Goal: Register for event/course

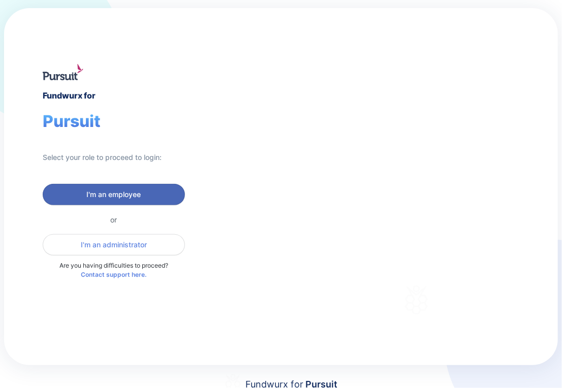
click at [139, 190] on span "I'm an employee" at bounding box center [114, 195] width 54 height 10
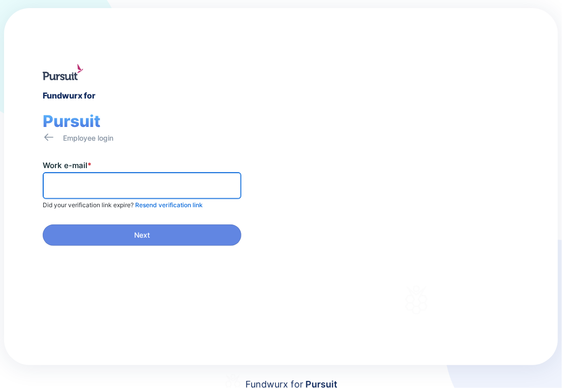
click at [139, 190] on input "text" at bounding box center [142, 186] width 190 height 16
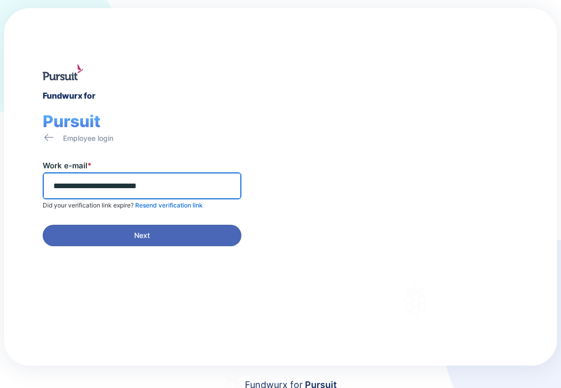
type input "**********"
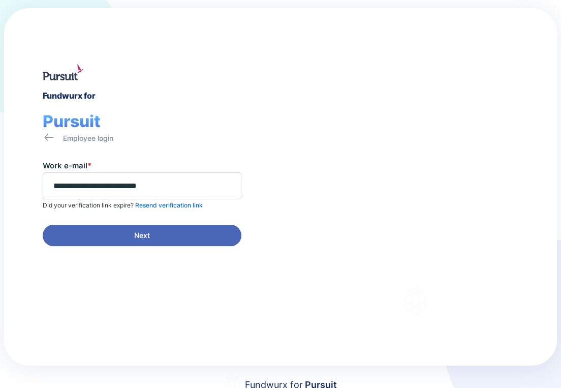
click at [152, 237] on span "Next" at bounding box center [141, 235] width 185 height 10
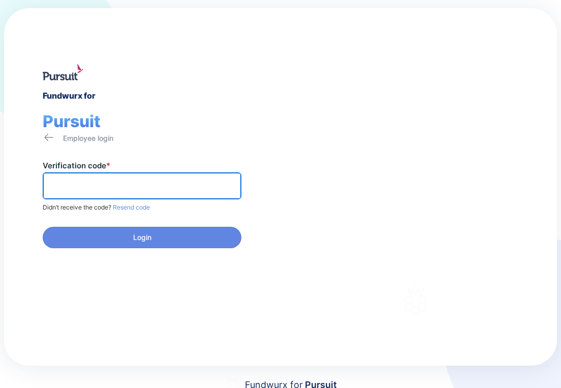
click at [102, 185] on input "text" at bounding box center [142, 186] width 190 height 16
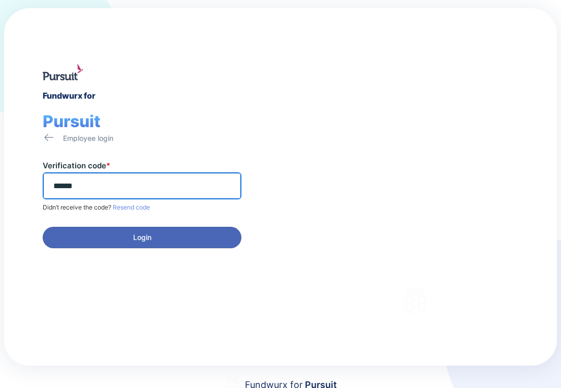
type input "******"
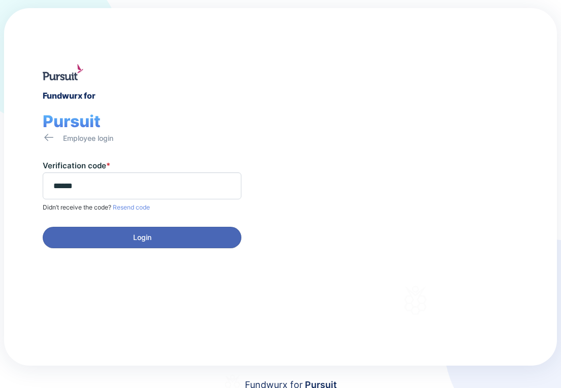
click at [120, 234] on span "Login" at bounding box center [141, 237] width 185 height 10
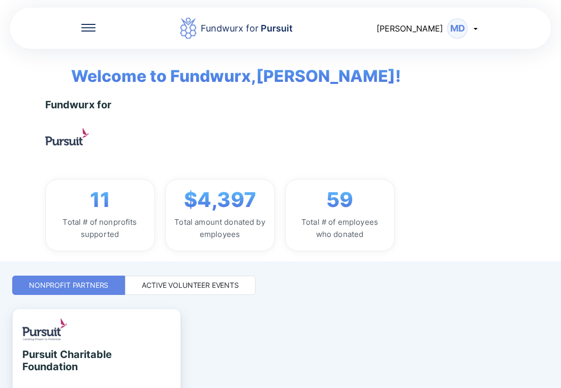
click at [477, 30] on icon at bounding box center [476, 28] width 8 height 8
click at [86, 29] on icon at bounding box center [88, 28] width 14 height 8
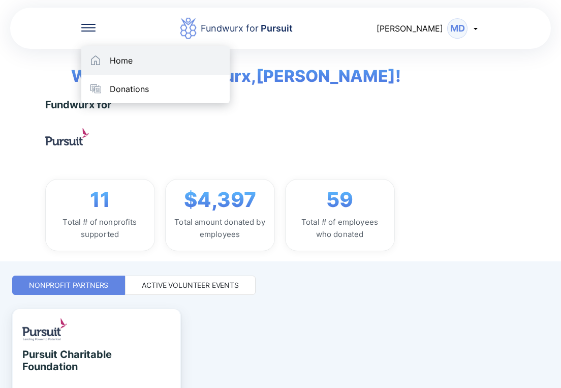
click at [121, 61] on div "Home" at bounding box center [121, 60] width 23 height 10
click at [229, 71] on div "Home" at bounding box center [155, 60] width 148 height 28
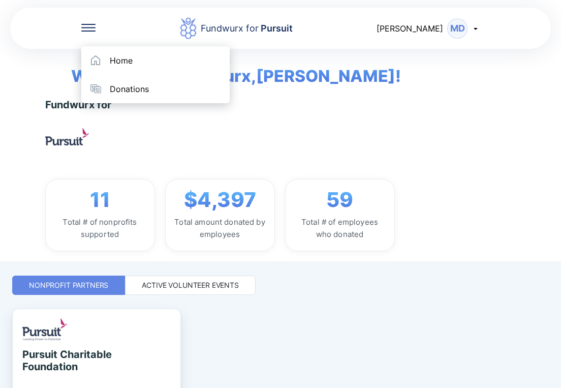
click at [274, 72] on span "Welcome to Fundwurx, Maria !" at bounding box center [228, 69] width 345 height 40
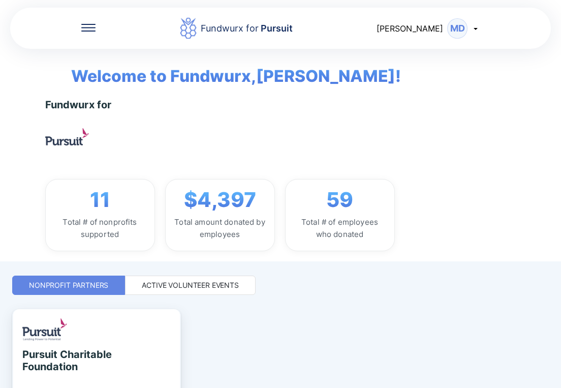
click at [105, 105] on div "Fundwurx for" at bounding box center [78, 105] width 67 height 12
click at [477, 23] on div "Maria MD" at bounding box center [428, 28] width 103 height 20
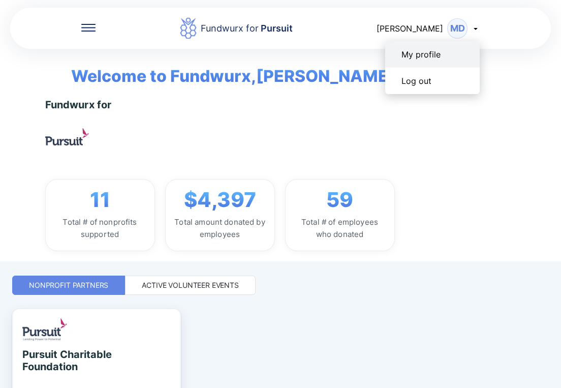
click at [439, 53] on div "My profile" at bounding box center [420, 54] width 39 height 10
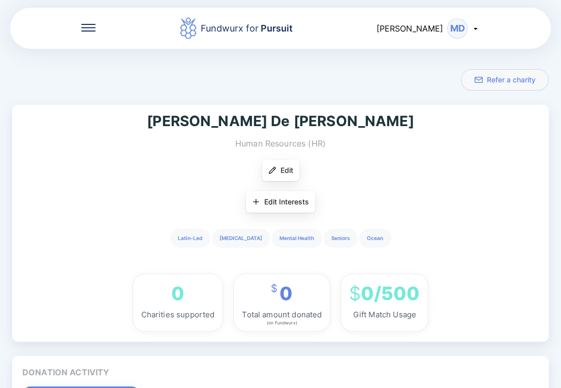
click at [95, 19] on div "Fundwurx for Pursuit Maria MD" at bounding box center [280, 28] width 541 height 43
click at [85, 25] on icon at bounding box center [88, 28] width 14 height 8
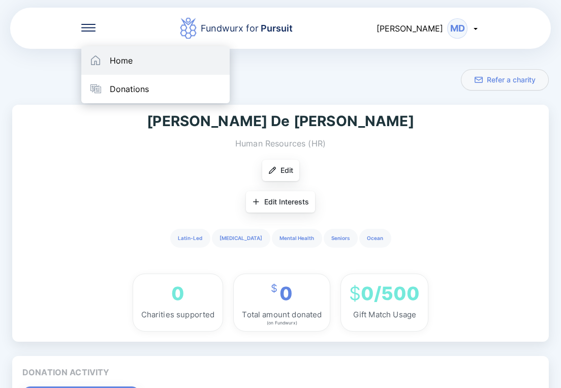
click at [113, 58] on div "Home" at bounding box center [121, 60] width 23 height 10
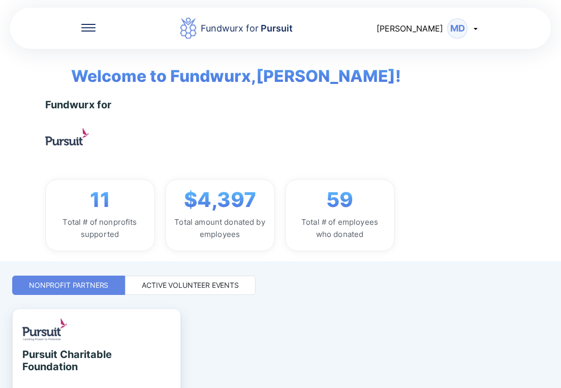
click at [87, 27] on icon at bounding box center [88, 27] width 14 height 1
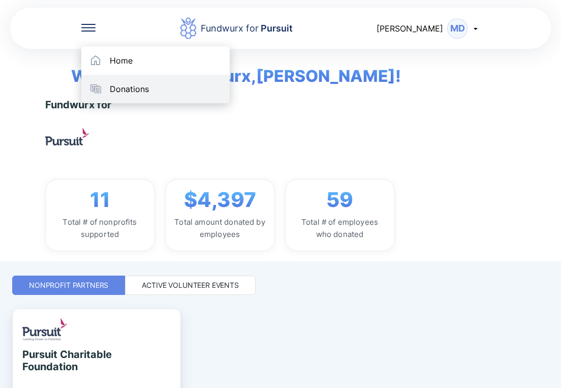
click at [118, 90] on div "Donations" at bounding box center [129, 89] width 39 height 10
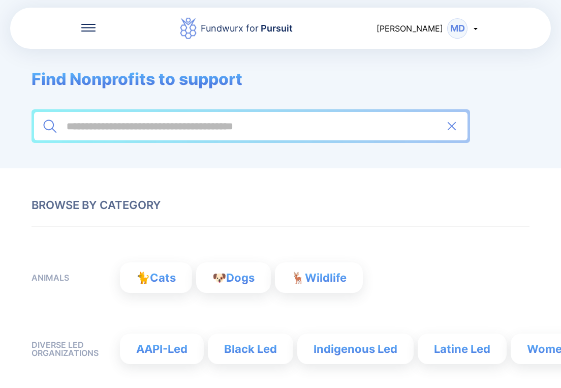
click at [259, 28] on div "Fundwurx for Pursuit" at bounding box center [247, 28] width 92 height 14
click at [91, 28] on icon at bounding box center [88, 27] width 14 height 1
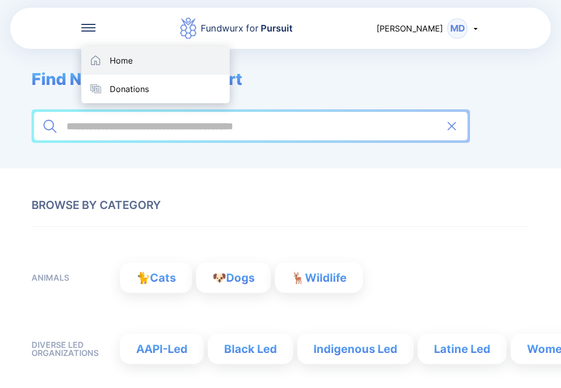
click at [105, 58] on div "Home" at bounding box center [155, 60] width 148 height 28
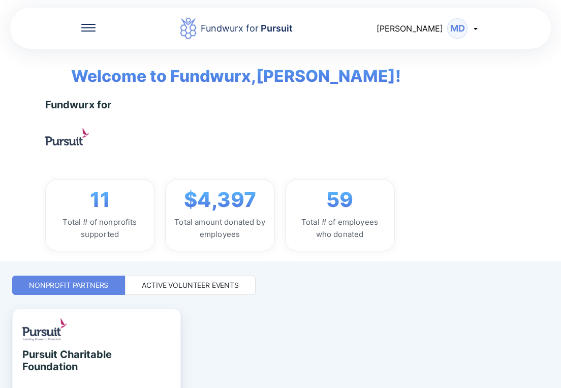
click at [247, 280] on div "Active Volunteer Events" at bounding box center [190, 284] width 131 height 19
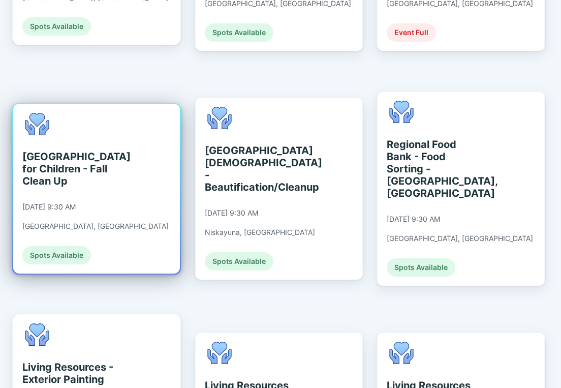
scroll to position [711, 0]
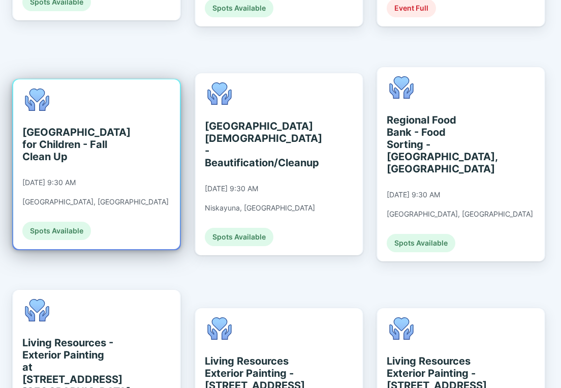
click at [62, 222] on div "Spots Available" at bounding box center [56, 231] width 69 height 18
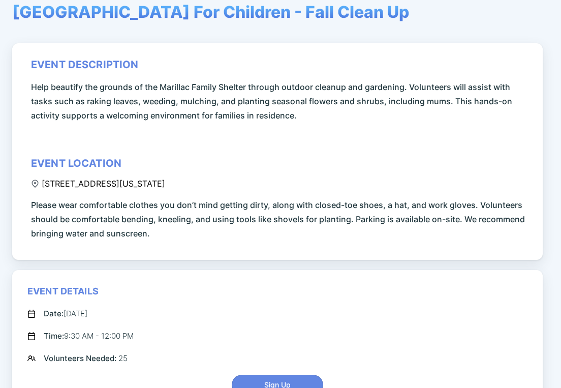
scroll to position [152, 0]
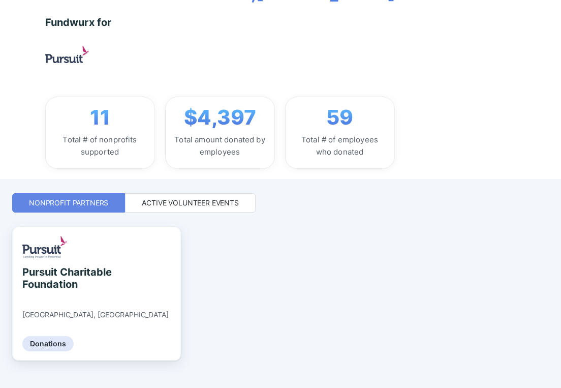
scroll to position [98, 0]
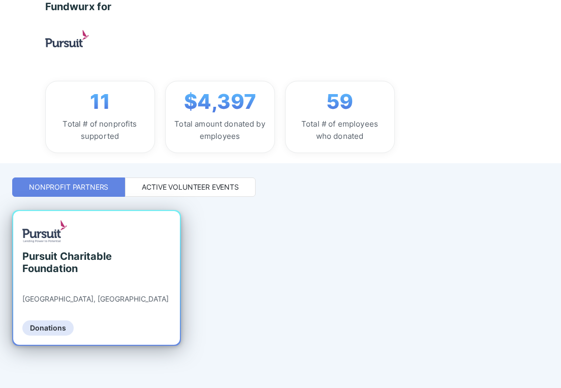
click at [72, 258] on div "Pursuit Charitable Foundation" at bounding box center [68, 262] width 93 height 24
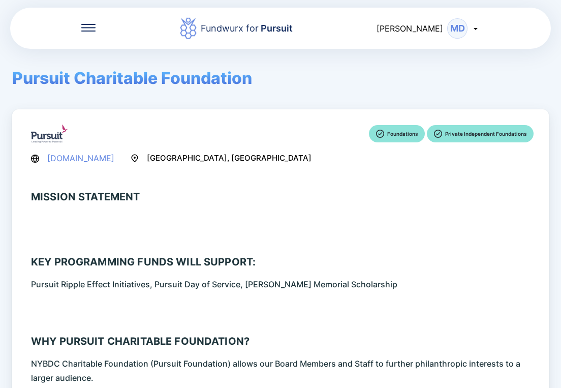
click at [93, 26] on icon at bounding box center [88, 28] width 14 height 8
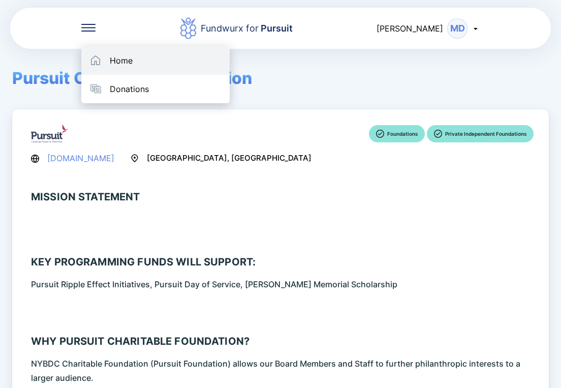
click at [118, 67] on div "Home" at bounding box center [155, 60] width 148 height 28
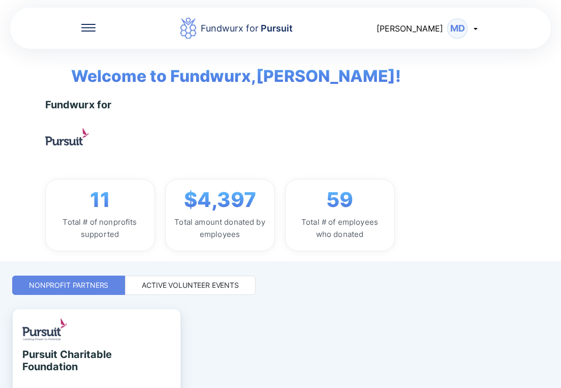
click at [239, 287] on div "Active Volunteer Events" at bounding box center [190, 284] width 131 height 19
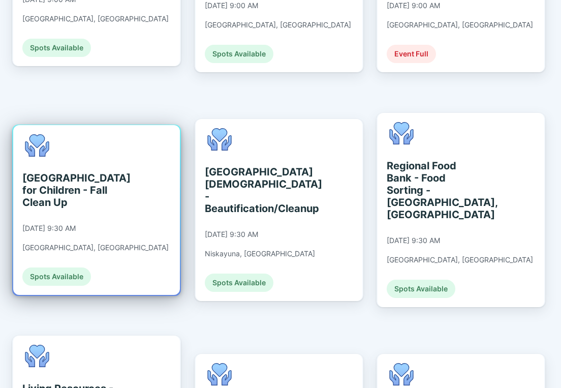
scroll to position [643, 0]
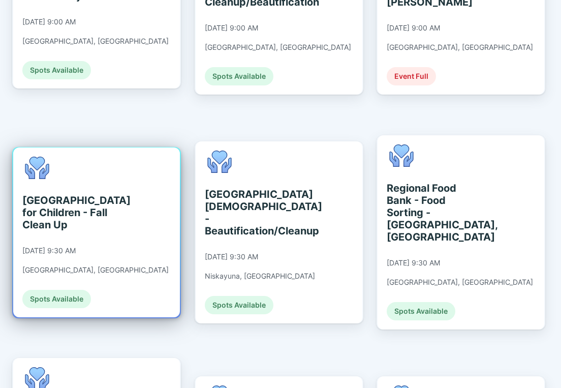
click at [71, 194] on div "[GEOGRAPHIC_DATA] for Children - Fall Clean Up" at bounding box center [68, 212] width 93 height 37
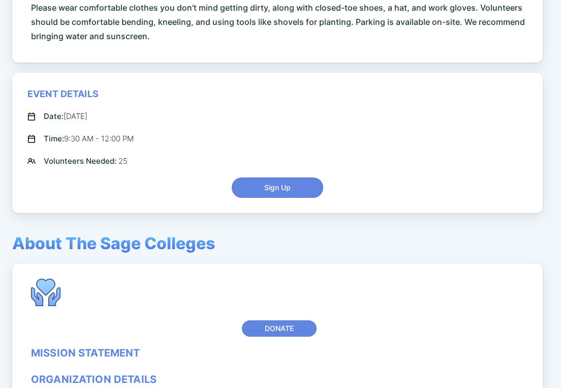
scroll to position [356, 0]
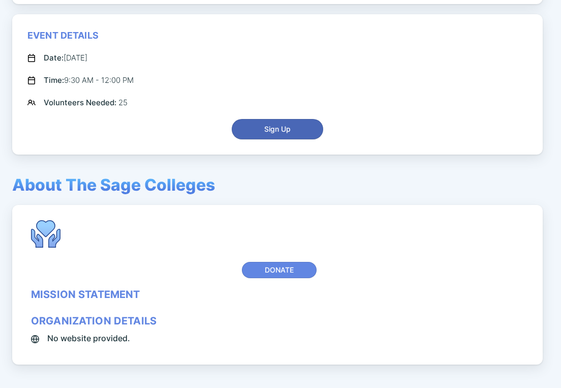
click at [293, 136] on button "Sign Up" at bounding box center [277, 129] width 91 height 20
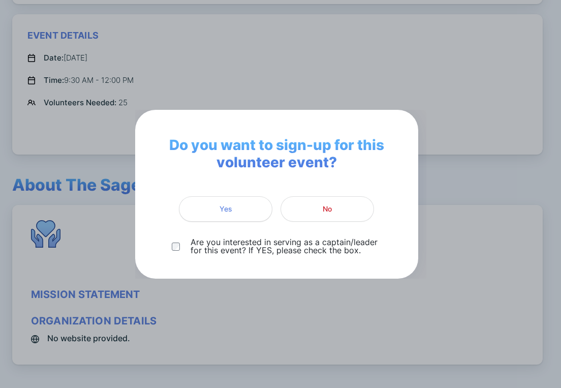
click at [211, 210] on span "Yes" at bounding box center [225, 209] width 80 height 10
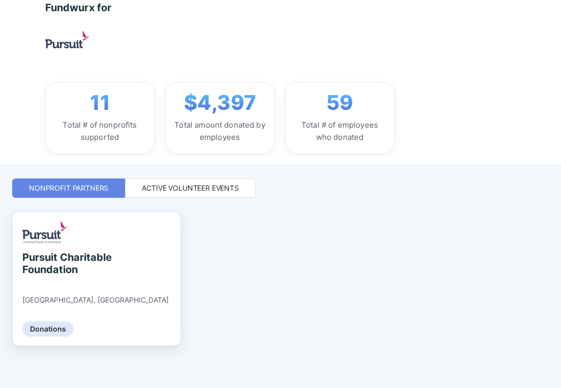
scroll to position [98, 0]
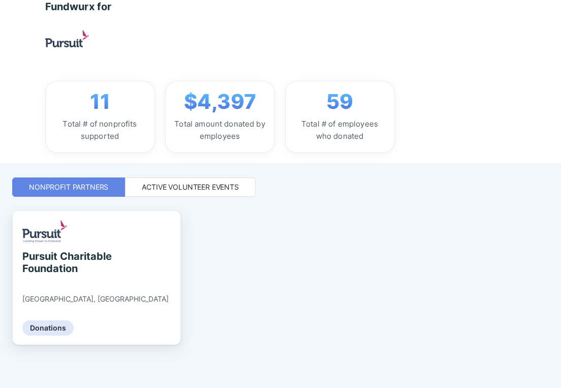
click at [199, 185] on div "Active Volunteer Events" at bounding box center [190, 187] width 97 height 10
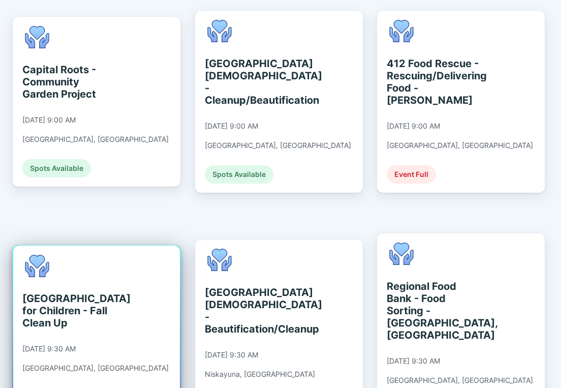
scroll to position [555, 0]
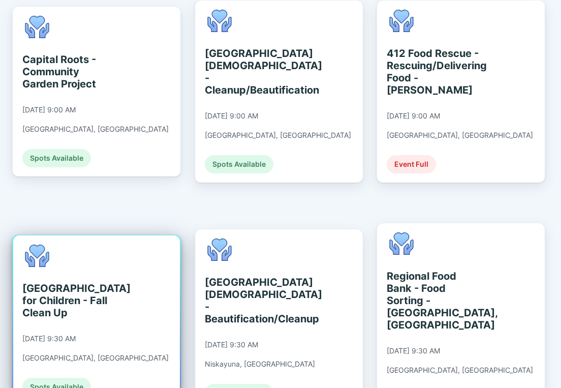
click at [66, 282] on div "St. Catherine's Center for Children - Fall Clean Up" at bounding box center [68, 300] width 93 height 37
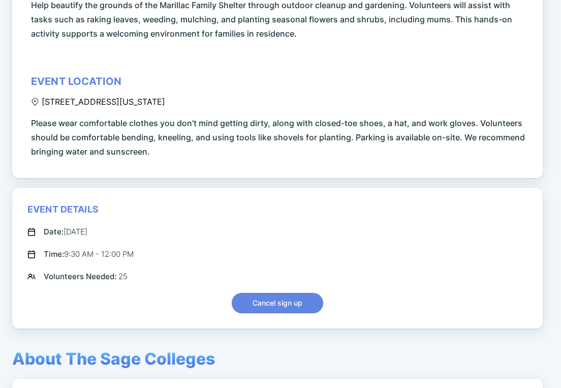
scroll to position [191, 0]
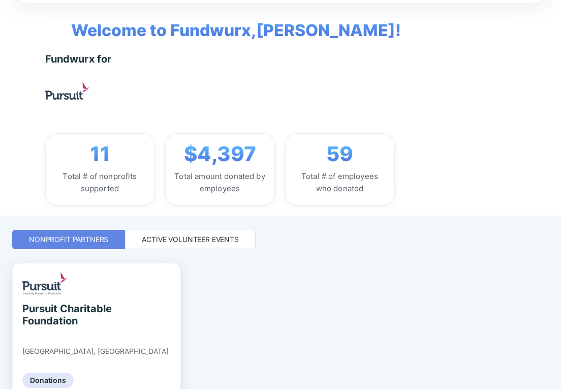
scroll to position [97, 0]
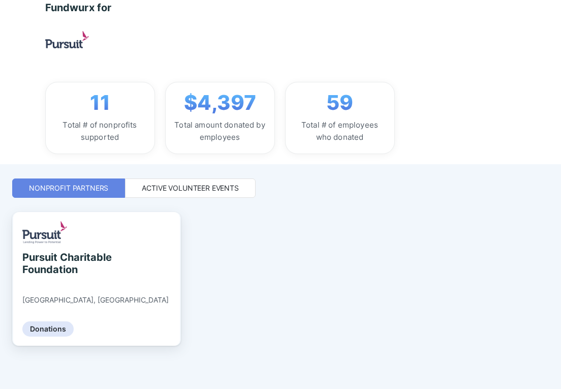
click at [198, 179] on div "Active Volunteer Events" at bounding box center [190, 187] width 131 height 19
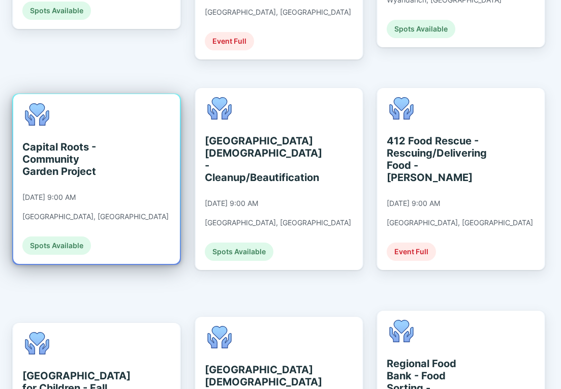
scroll to position [554, 0]
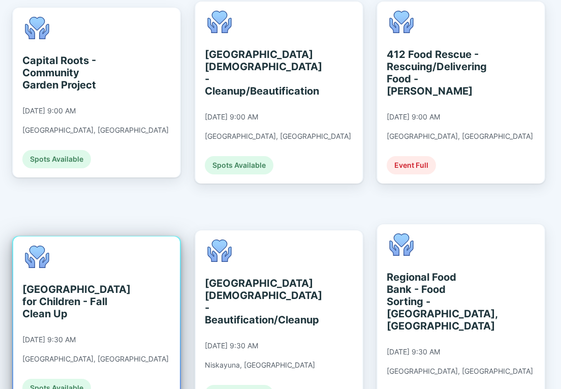
click at [65, 283] on div "[GEOGRAPHIC_DATA] for Children - Fall Clean Up" at bounding box center [68, 301] width 93 height 37
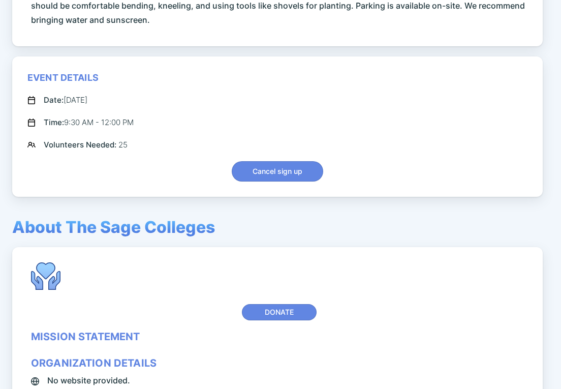
scroll to position [356, 0]
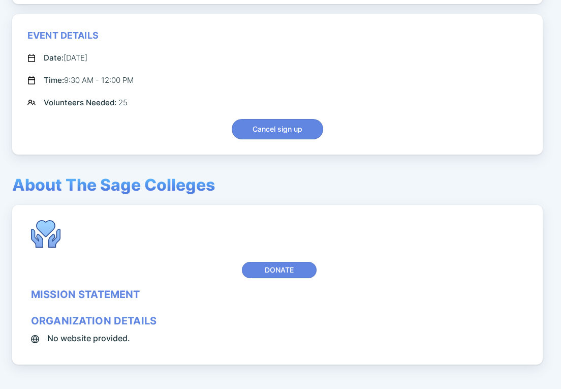
click at [98, 323] on div "organization details" at bounding box center [94, 321] width 126 height 12
click at [99, 292] on div "mission statement" at bounding box center [85, 294] width 109 height 12
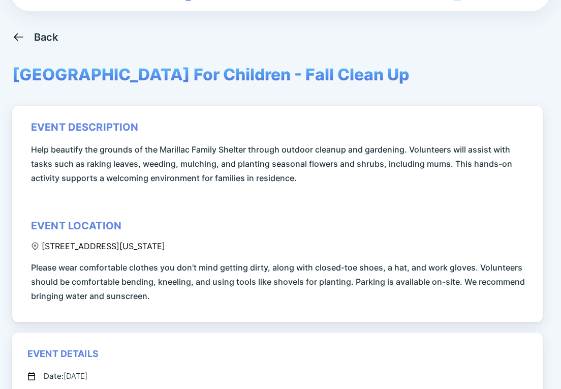
scroll to position [0, 0]
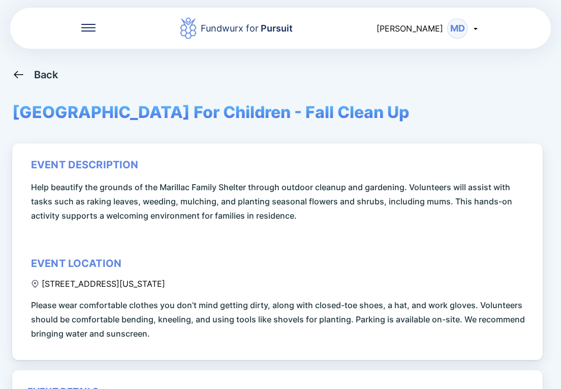
click at [89, 32] on div at bounding box center [88, 28] width 14 height 10
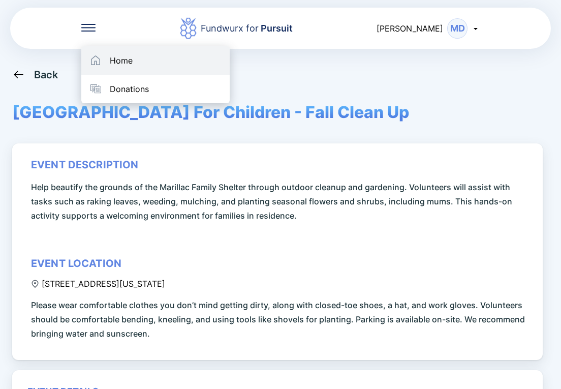
click at [136, 61] on div "Home" at bounding box center [155, 60] width 148 height 28
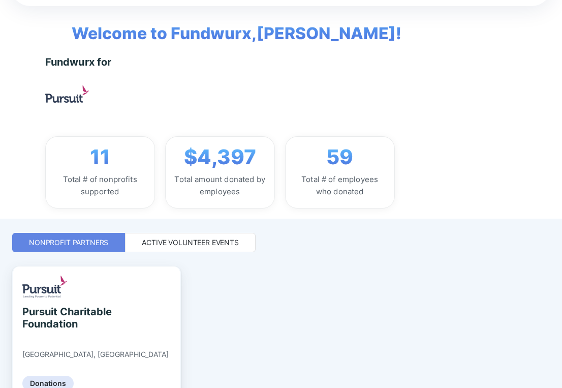
scroll to position [98, 0]
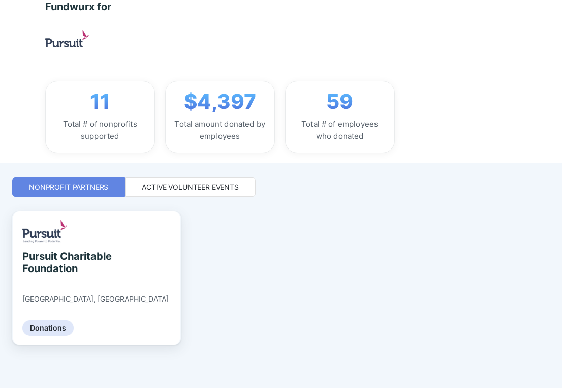
click at [192, 185] on div "Active Volunteer Events" at bounding box center [190, 187] width 97 height 10
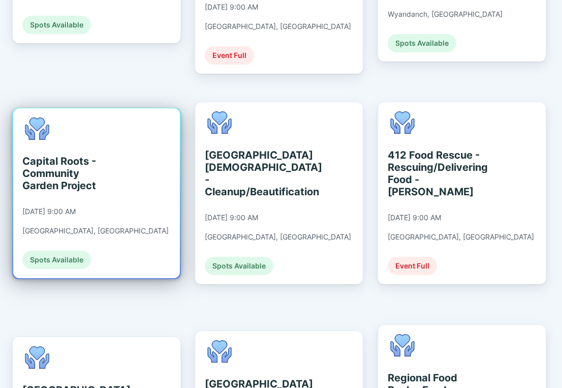
scroll to position [606, 0]
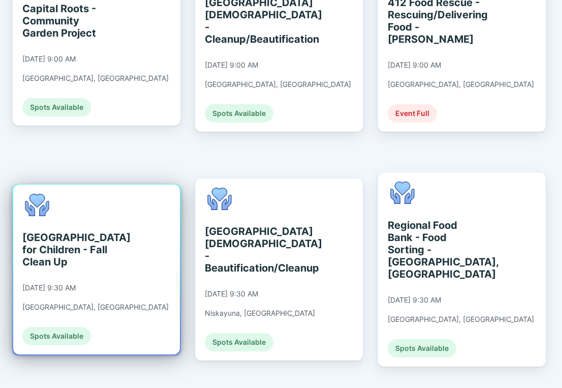
click at [40, 231] on div "[GEOGRAPHIC_DATA] for Children - Fall Clean Up" at bounding box center [68, 249] width 93 height 37
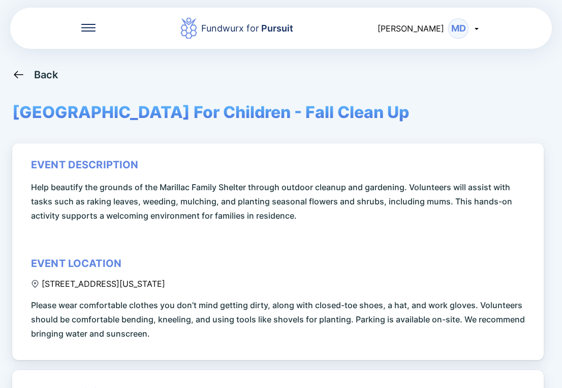
click at [427, 116] on div "Back [GEOGRAPHIC_DATA] For Children - Fall Clean Up event description Help beau…" at bounding box center [281, 262] width 538 height 388
drag, startPoint x: 416, startPoint y: 114, endPoint x: 16, endPoint y: 115, distance: 399.9
click at [16, 115] on div "Back [GEOGRAPHIC_DATA] For Children - Fall Clean Up event description Help beau…" at bounding box center [281, 262] width 538 height 388
drag, startPoint x: 16, startPoint y: 115, endPoint x: 42, endPoint y: 115, distance: 26.4
copy span "[GEOGRAPHIC_DATA] For Children - Fall Clean Up"
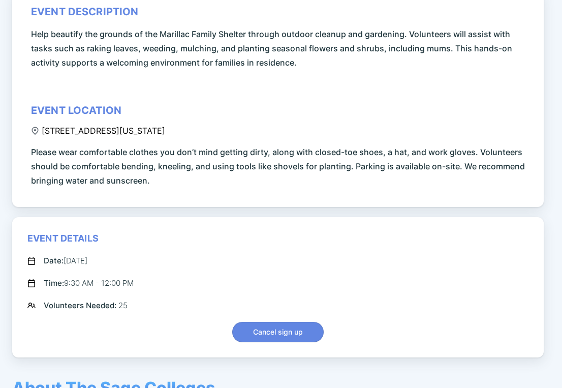
scroll to position [152, 0]
click at [27, 30] on div "event description Help beautify the grounds of the Marillac Family Shelter thro…" at bounding box center [277, 99] width 531 height 216
click at [29, 32] on div "event description Help beautify the grounds of the Marillac Family Shelter thro…" at bounding box center [277, 99] width 531 height 216
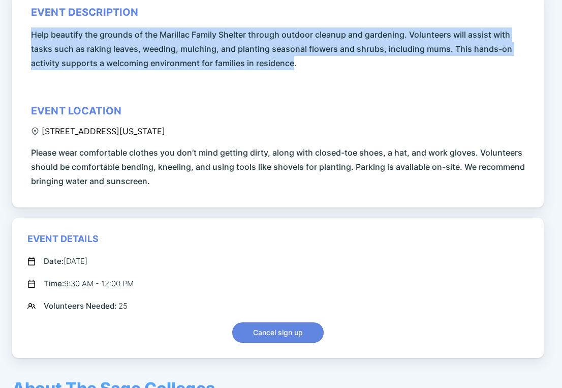
drag, startPoint x: 29, startPoint y: 32, endPoint x: 279, endPoint y: 61, distance: 251.2
click at [279, 61] on div "event description Help beautify the grounds of the Marillac Family Shelter thro…" at bounding box center [277, 99] width 531 height 216
copy span "Help beautify the grounds of the Marillac Family Shelter through outdoor cleanu…"
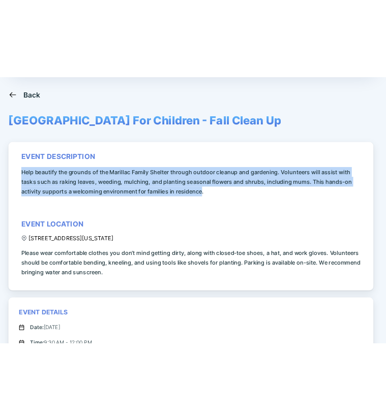
scroll to position [0, 0]
